Goal: Task Accomplishment & Management: Complete application form

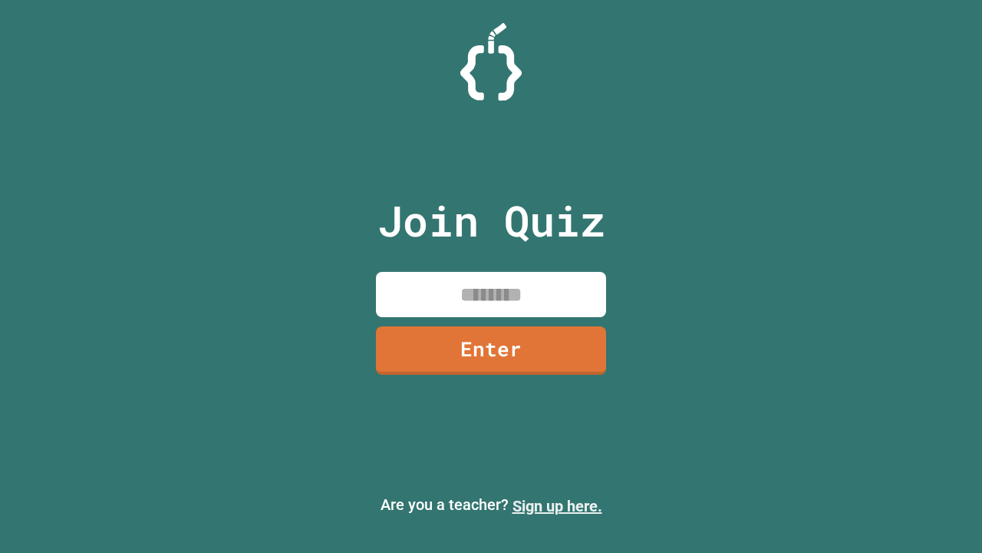
click at [557, 506] on link "Sign up here." at bounding box center [558, 506] width 90 height 18
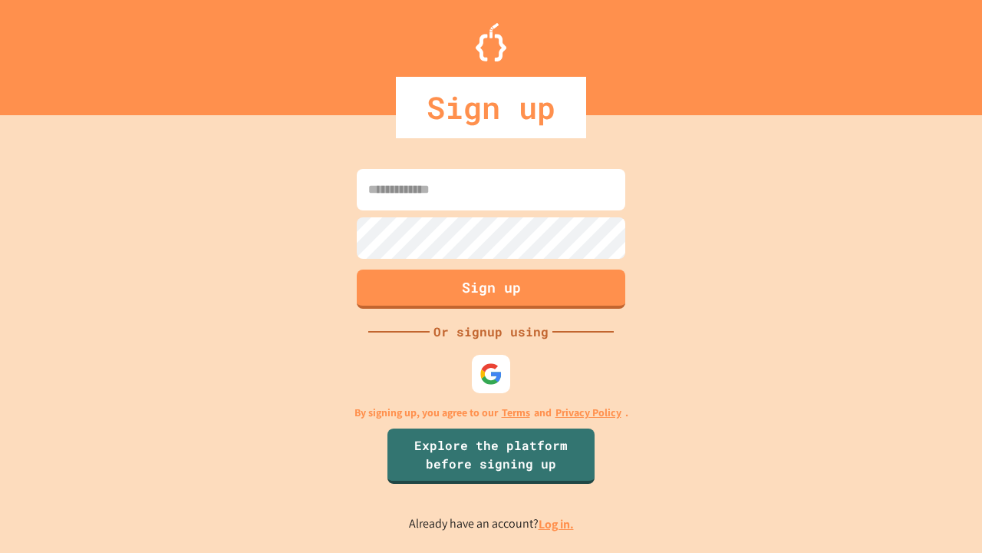
click at [557, 523] on link "Log in." at bounding box center [556, 524] width 35 height 16
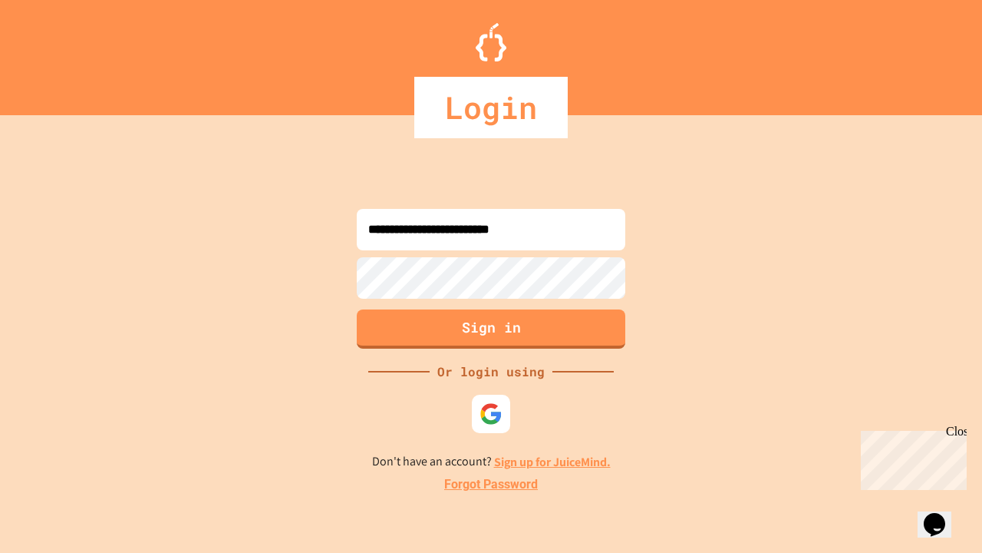
type input "**********"
